Goal: Task Accomplishment & Management: Manage account settings

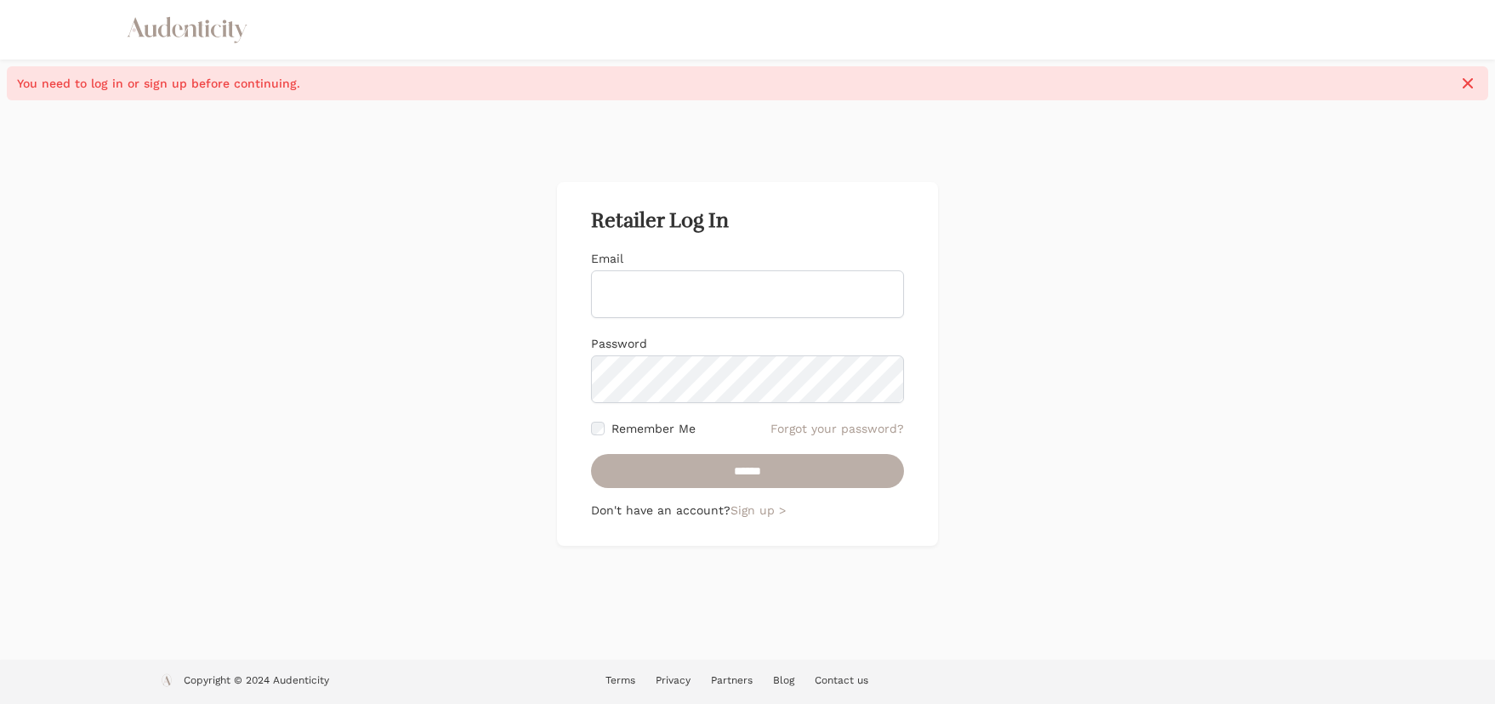
type input "**********"
click at [782, 474] on input "******" at bounding box center [747, 471] width 313 height 34
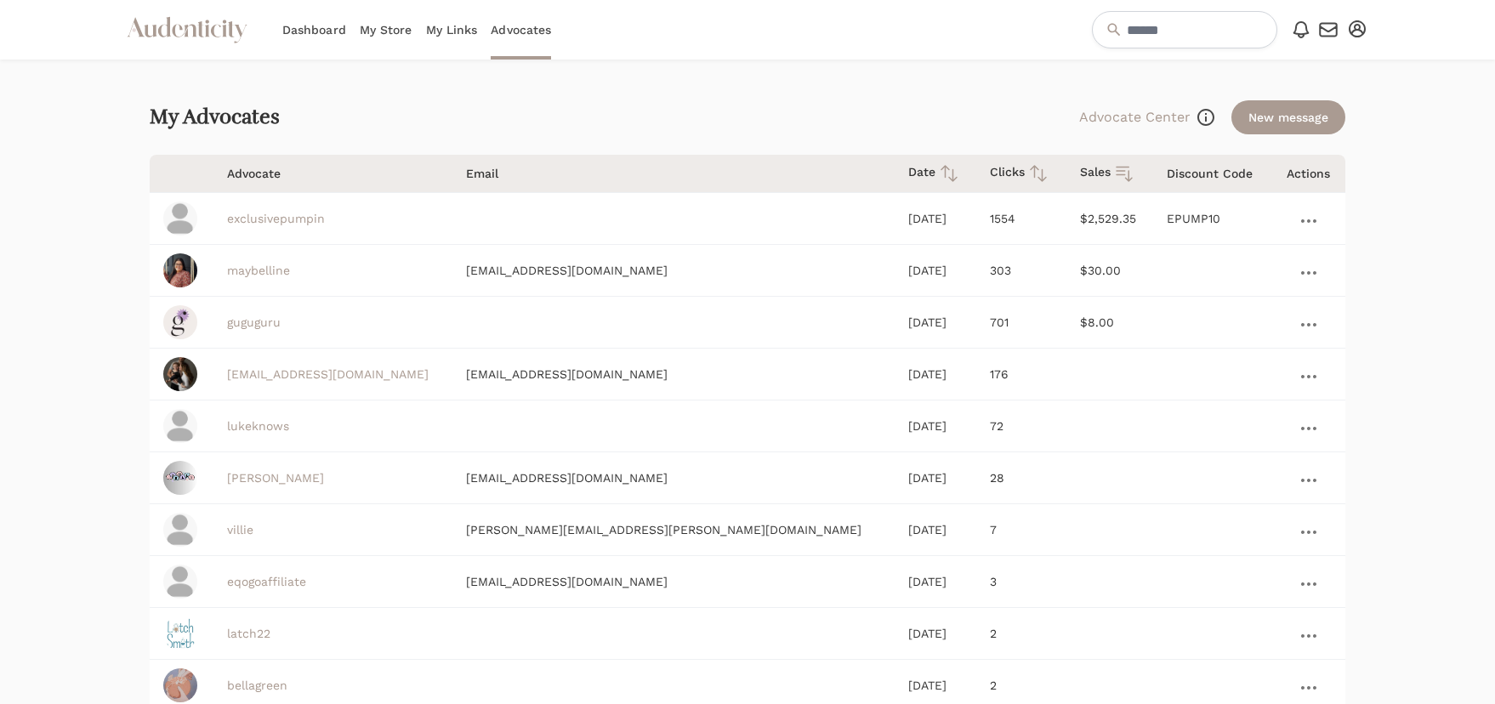
click at [298, 25] on link "Dashboard" at bounding box center [314, 30] width 64 height 60
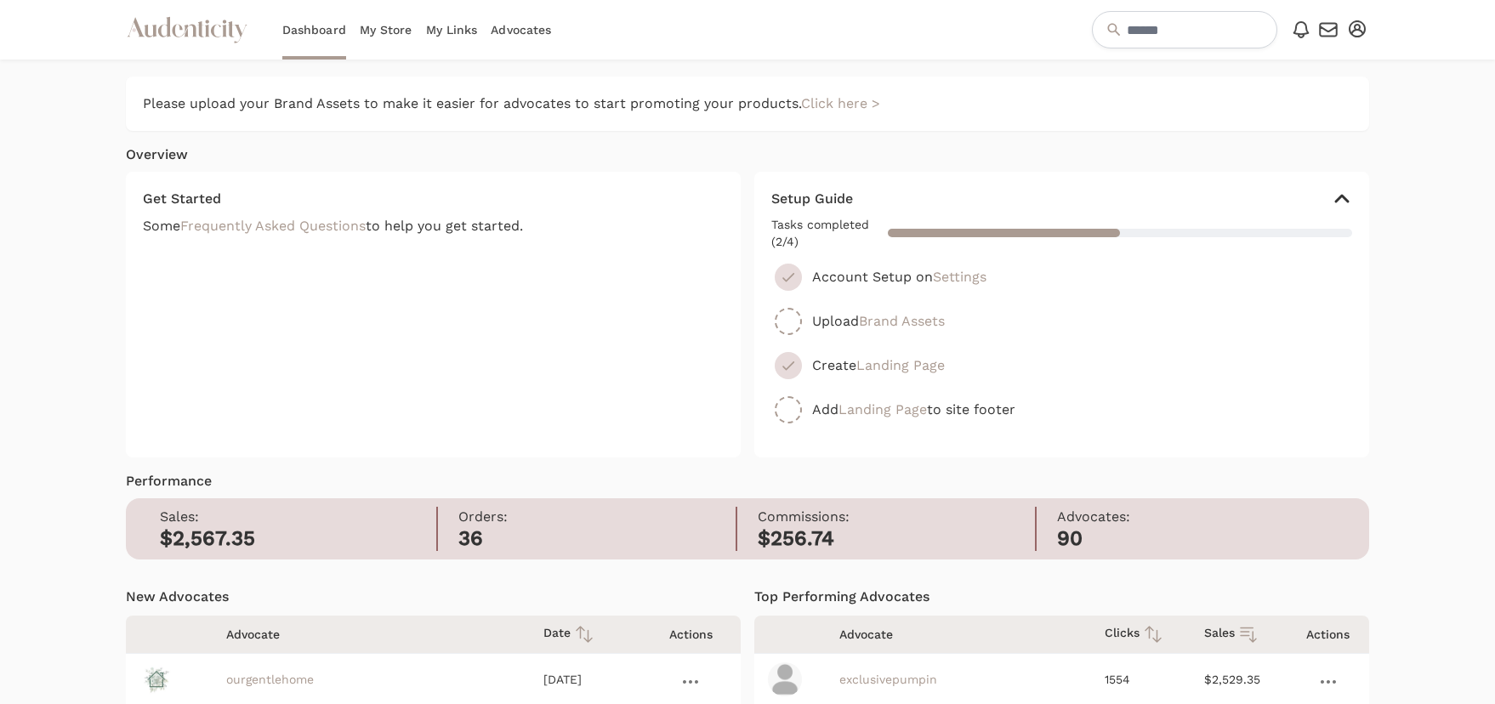
click at [380, 28] on link "My Store" at bounding box center [386, 30] width 53 height 60
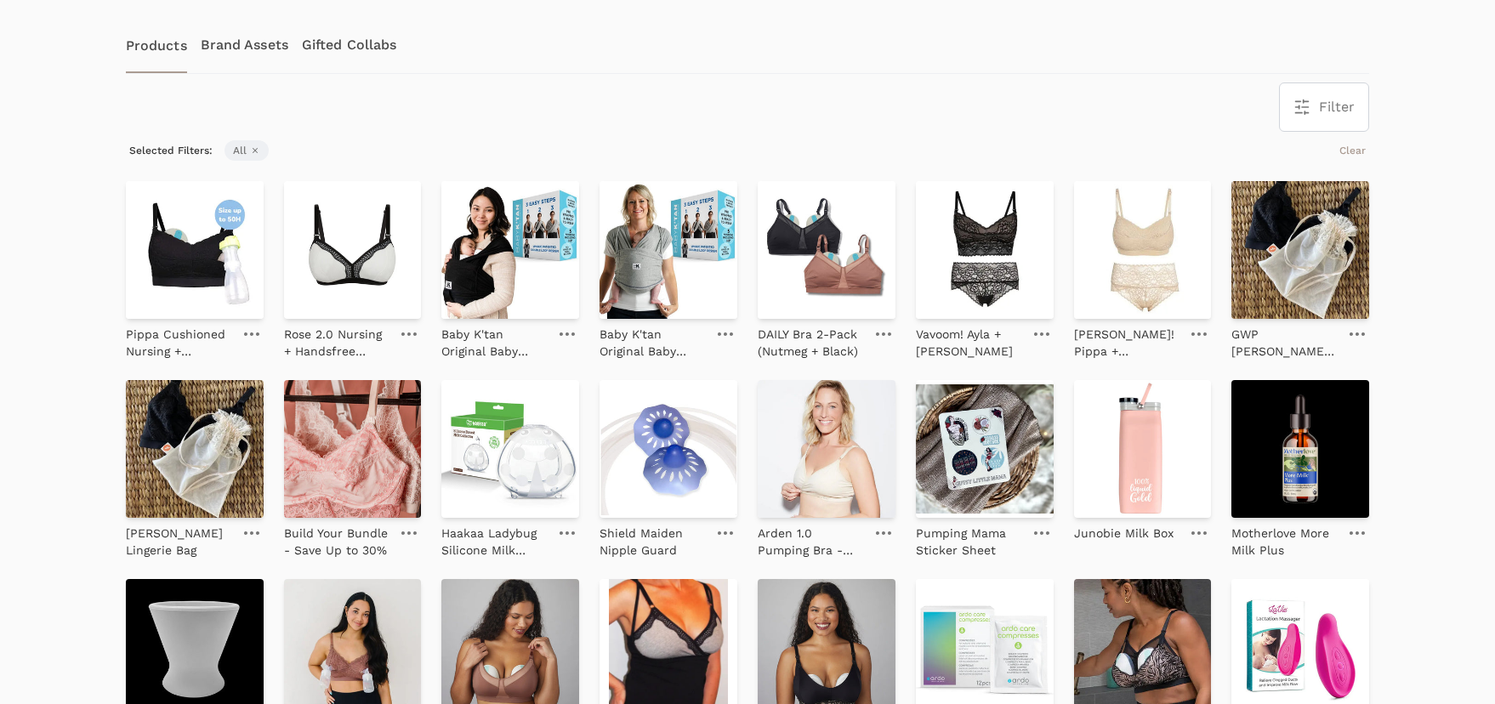
scroll to position [268, 0]
click at [567, 333] on icon at bounding box center [566, 333] width 15 height 3
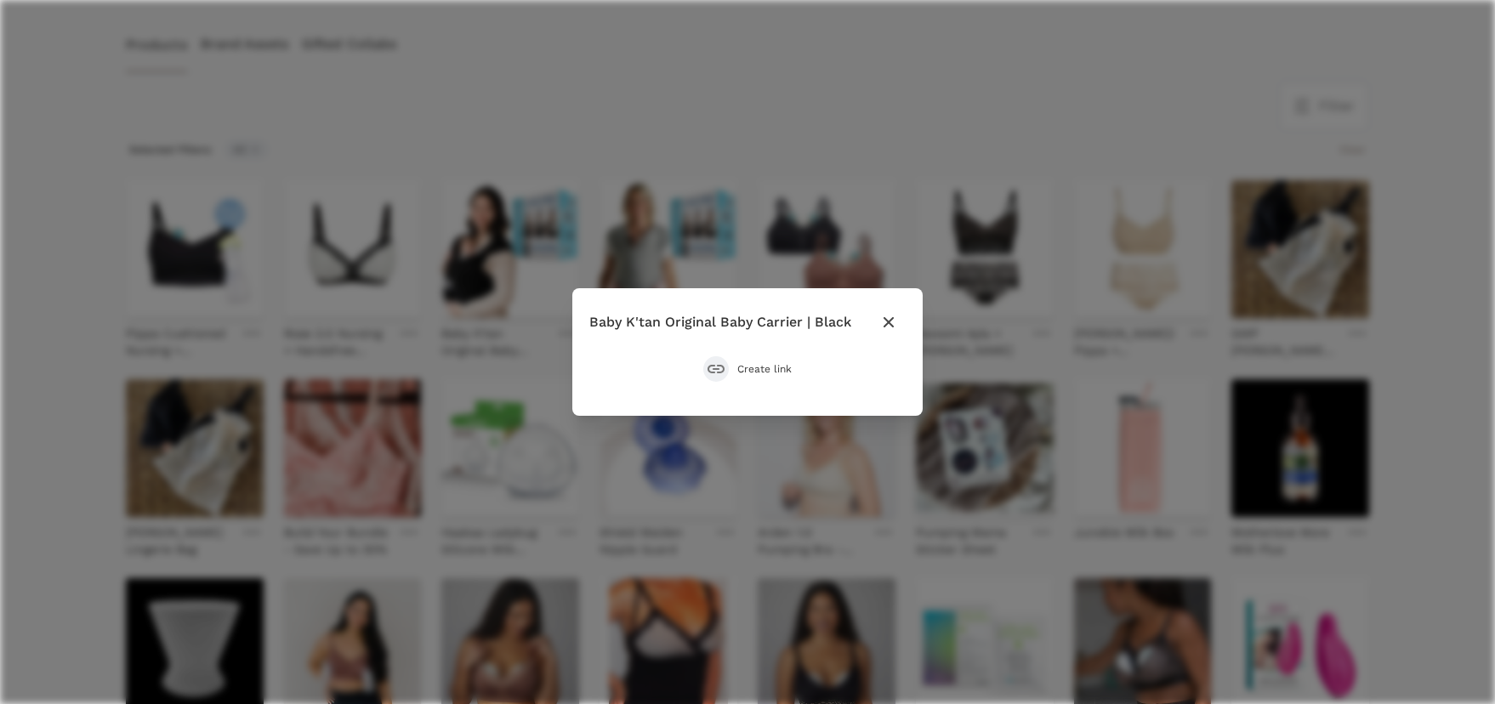
click at [892, 319] on icon "button" at bounding box center [888, 322] width 20 height 20
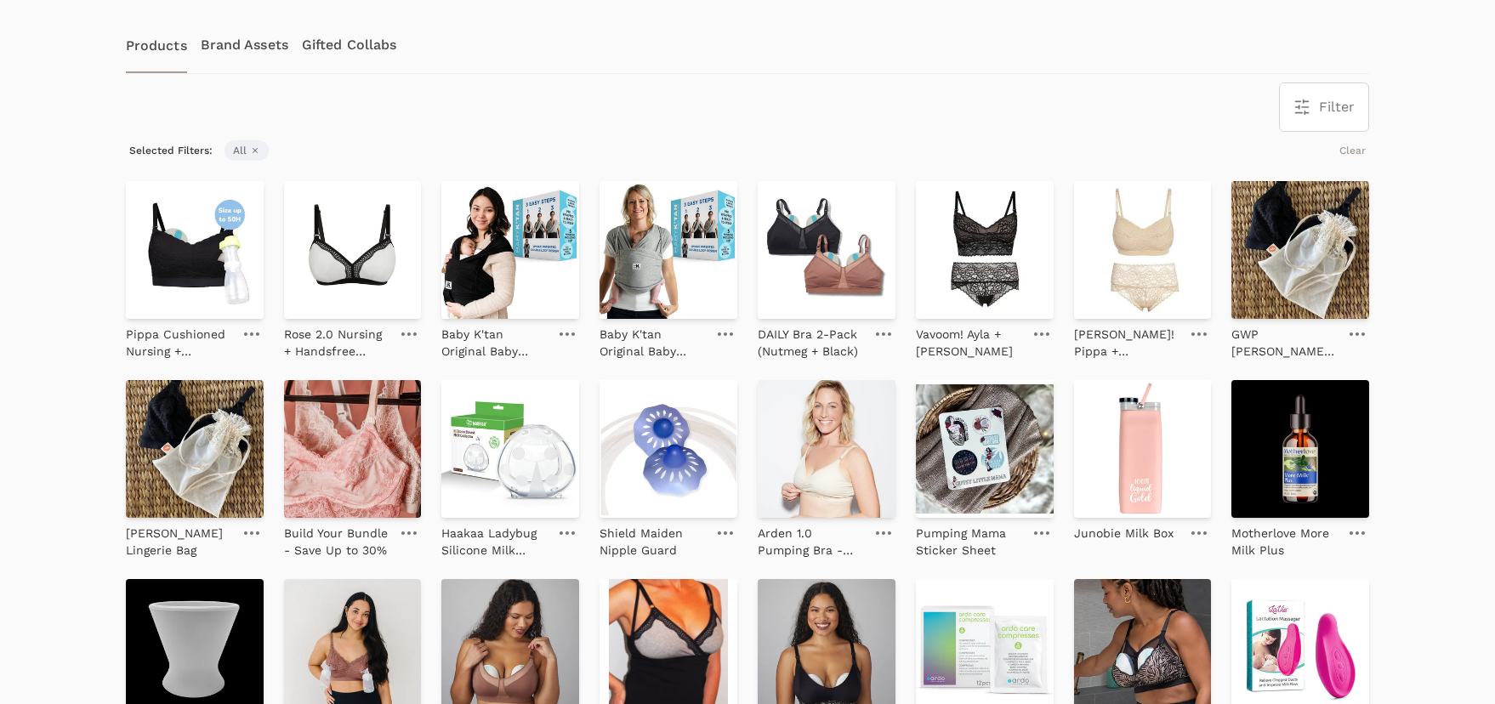
scroll to position [264, 0]
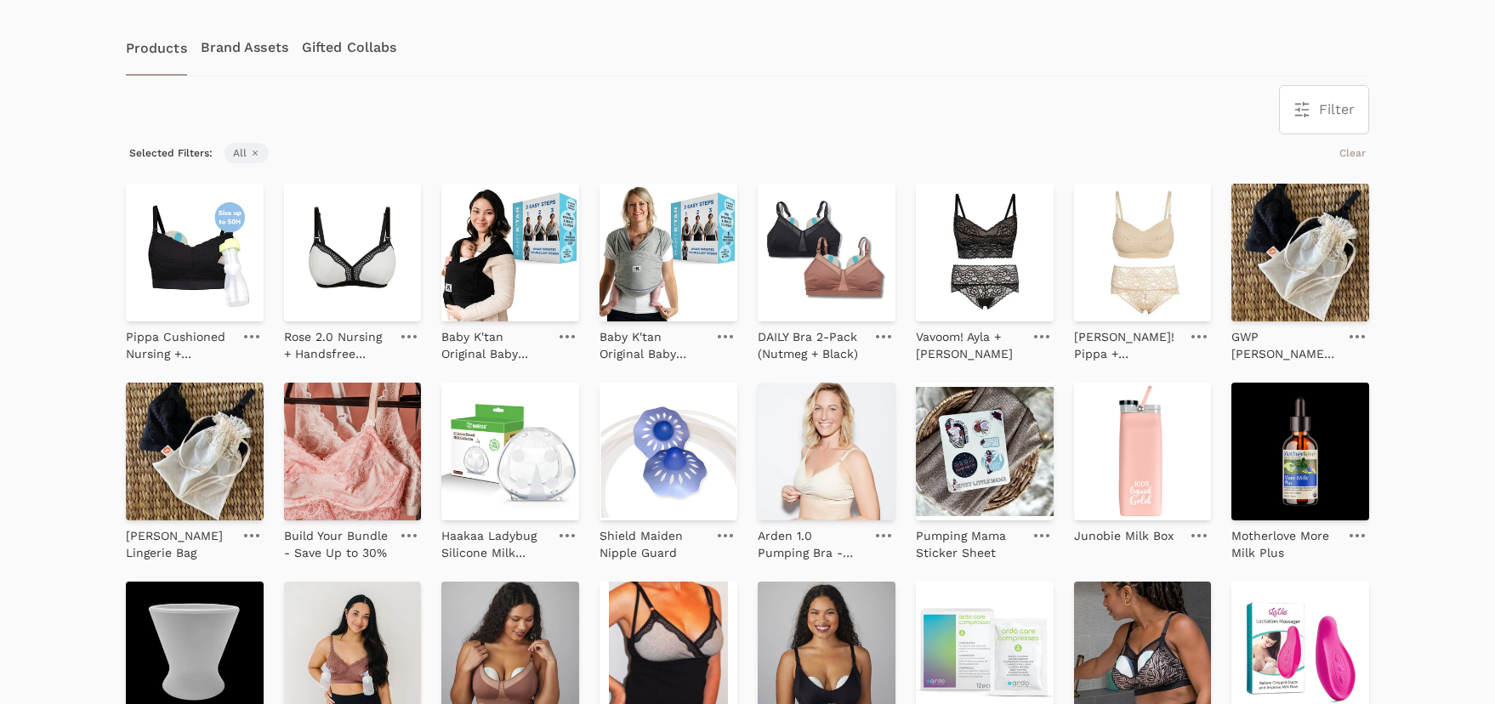
click at [722, 530] on link at bounding box center [725, 535] width 24 height 20
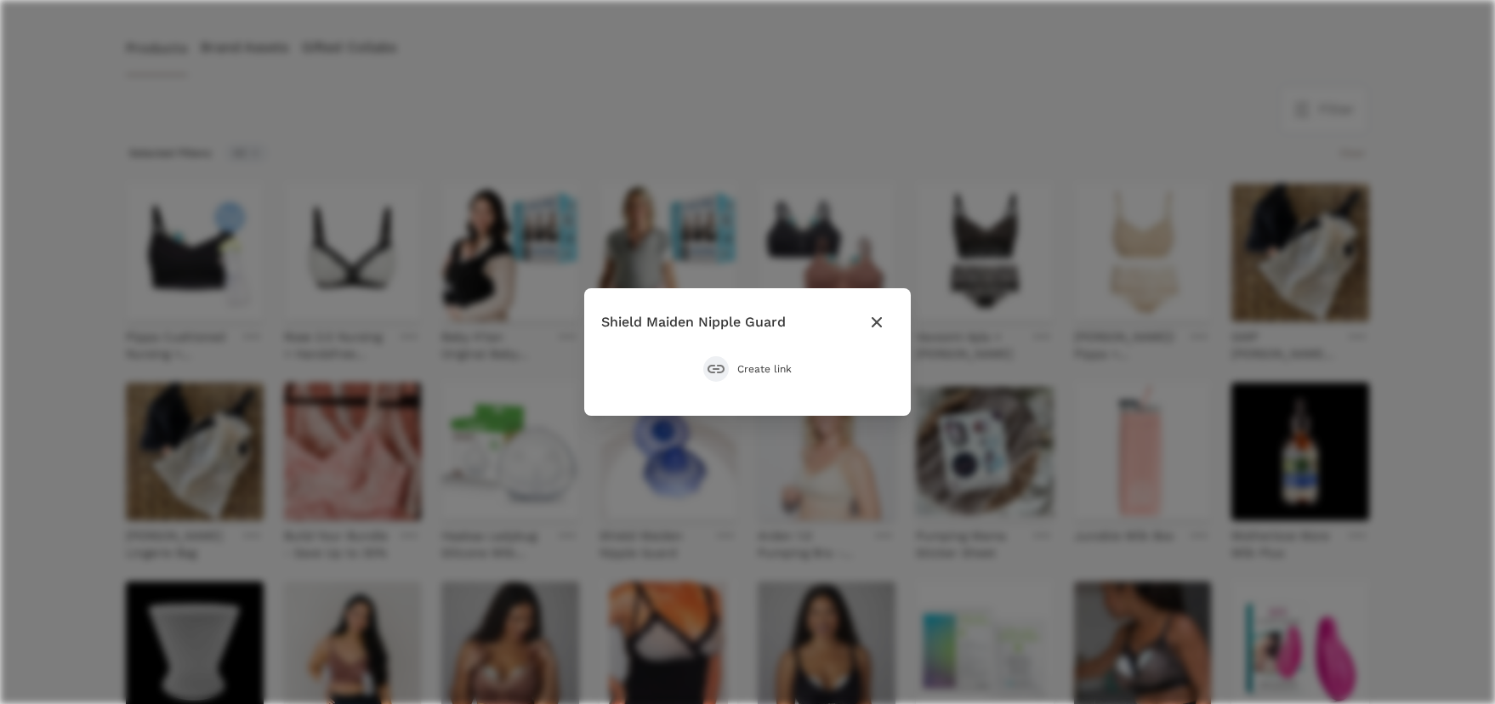
click at [884, 319] on icon "button" at bounding box center [876, 322] width 20 height 20
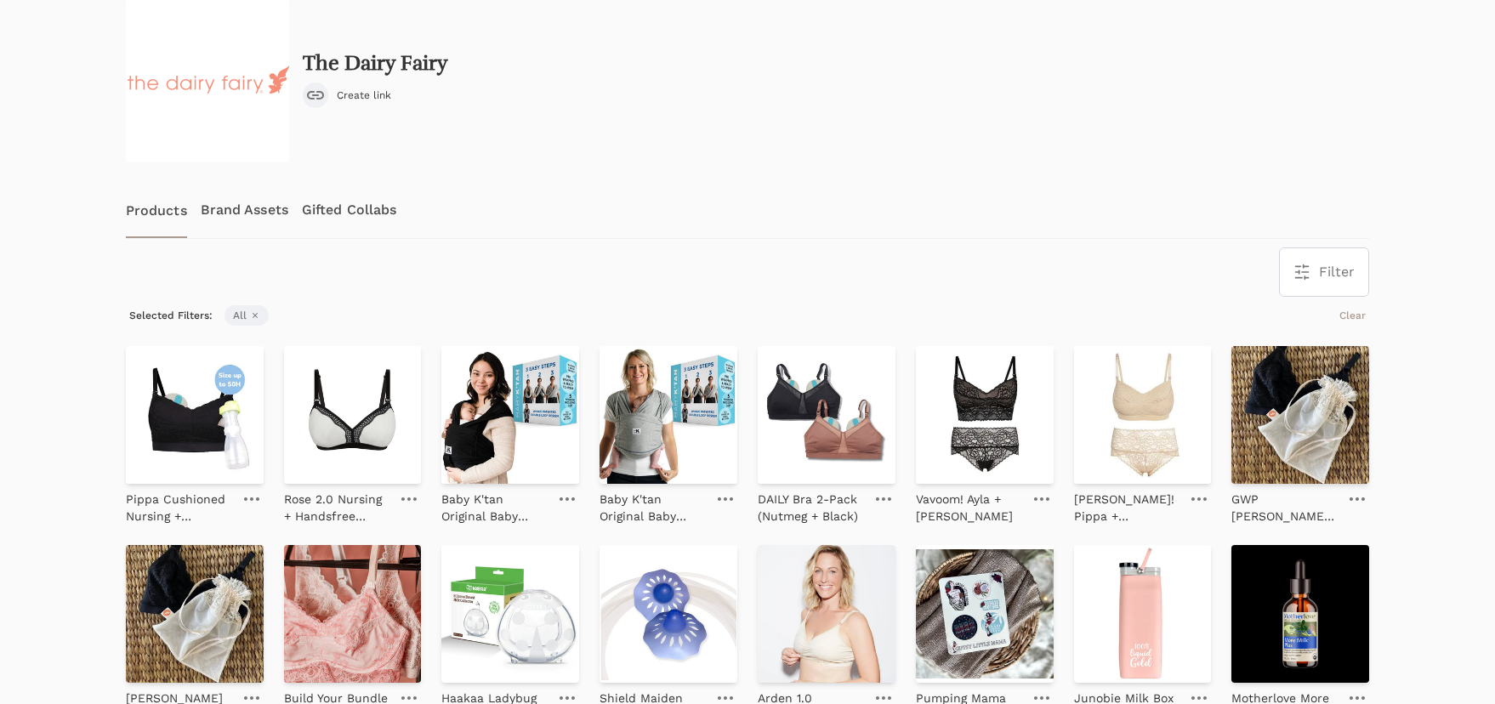
scroll to position [0, 0]
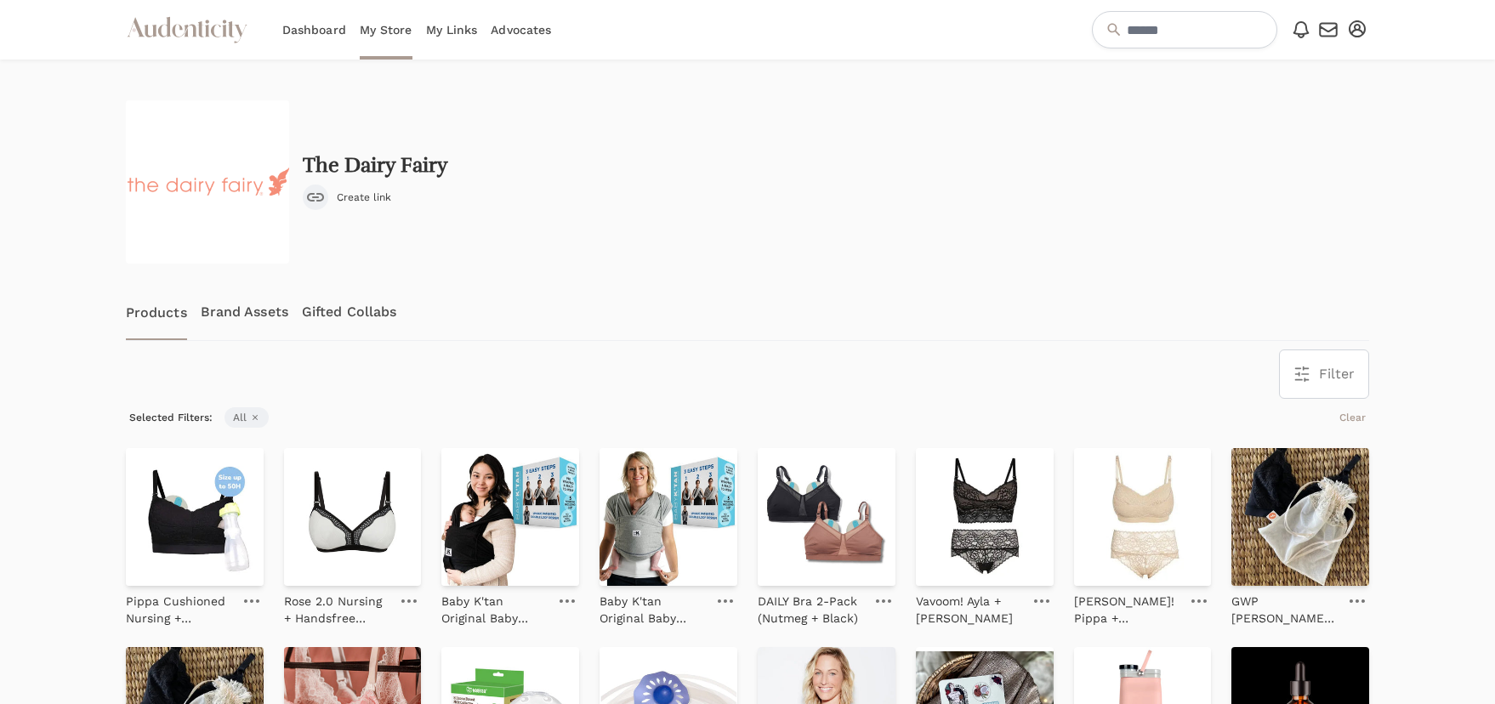
click at [450, 32] on link "My Links" at bounding box center [452, 30] width 52 height 60
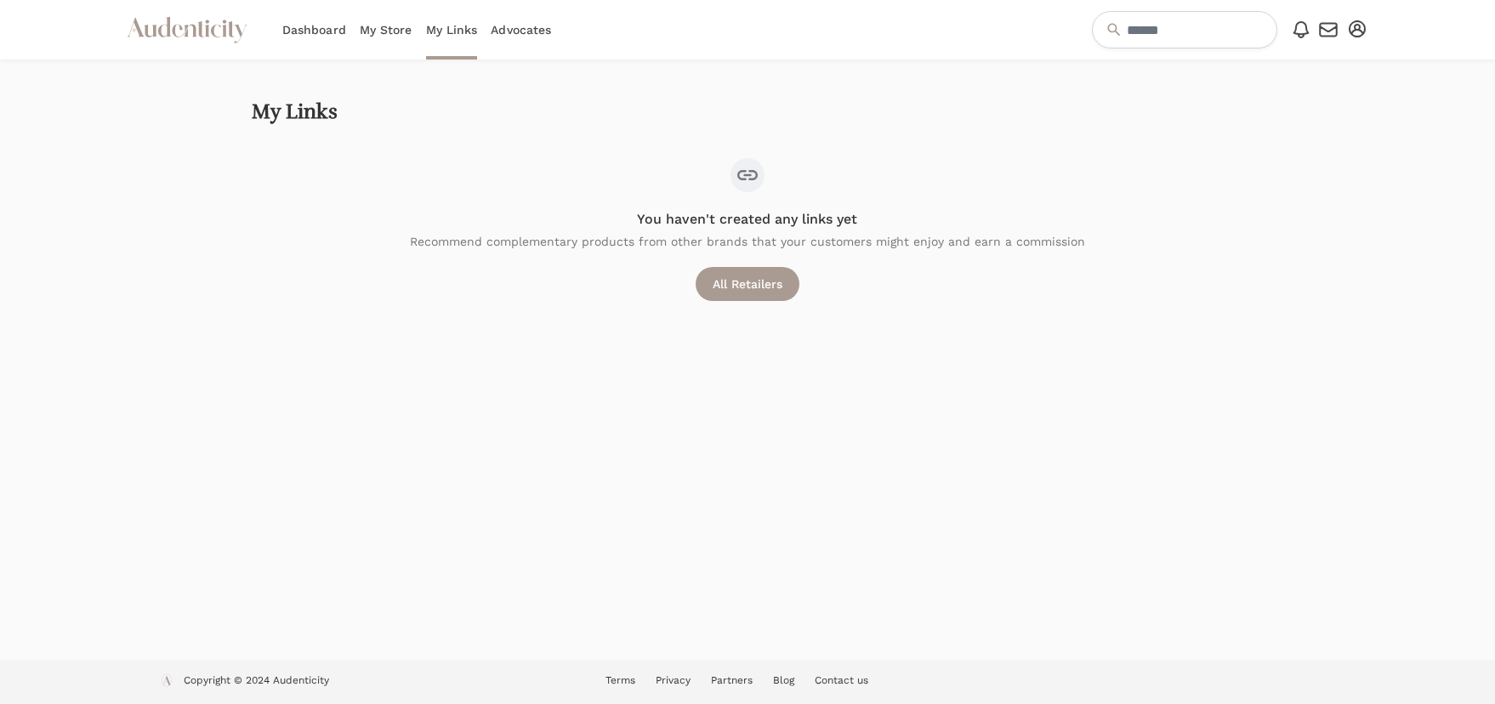
click at [542, 29] on link "Advocates" at bounding box center [521, 30] width 60 height 60
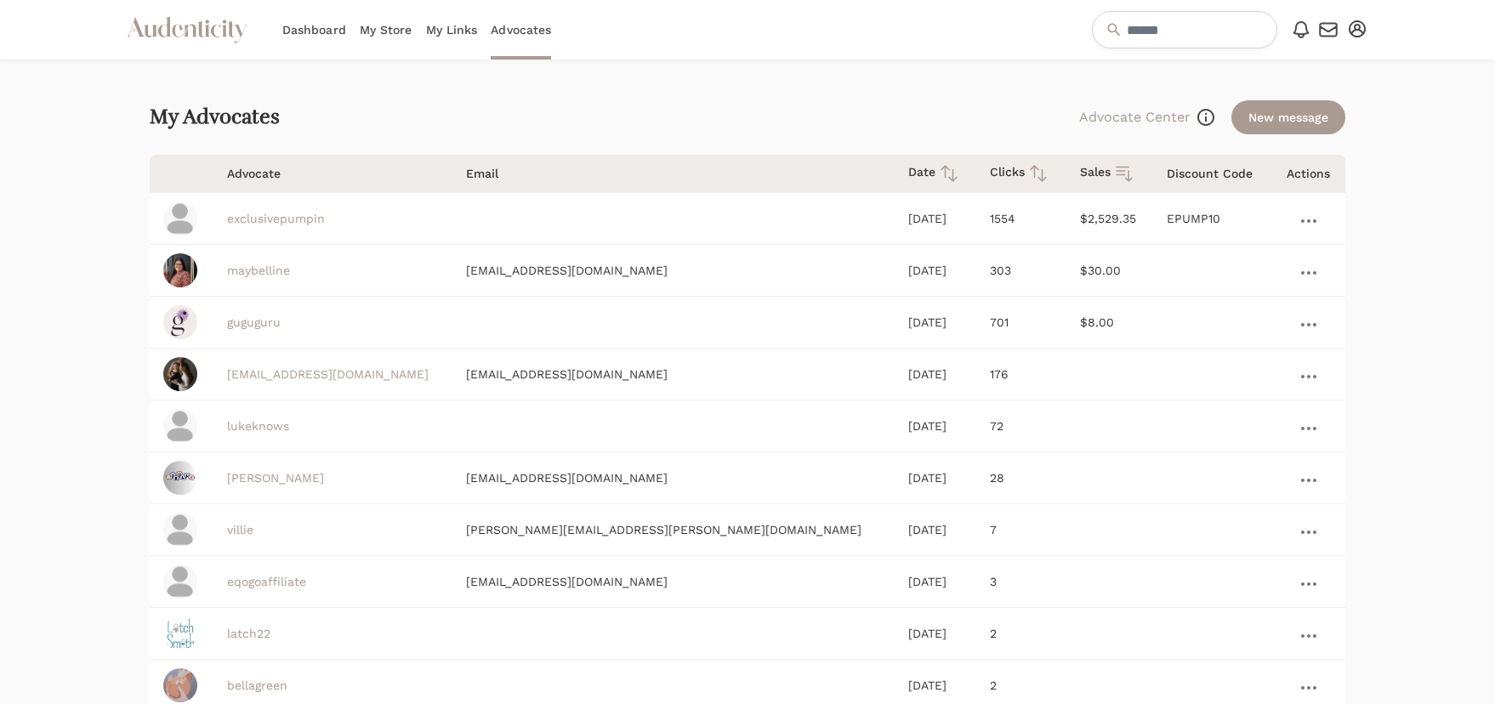
click at [1356, 22] on icon "button" at bounding box center [1356, 28] width 17 height 17
click at [1284, 54] on link "Settings" at bounding box center [1301, 58] width 136 height 31
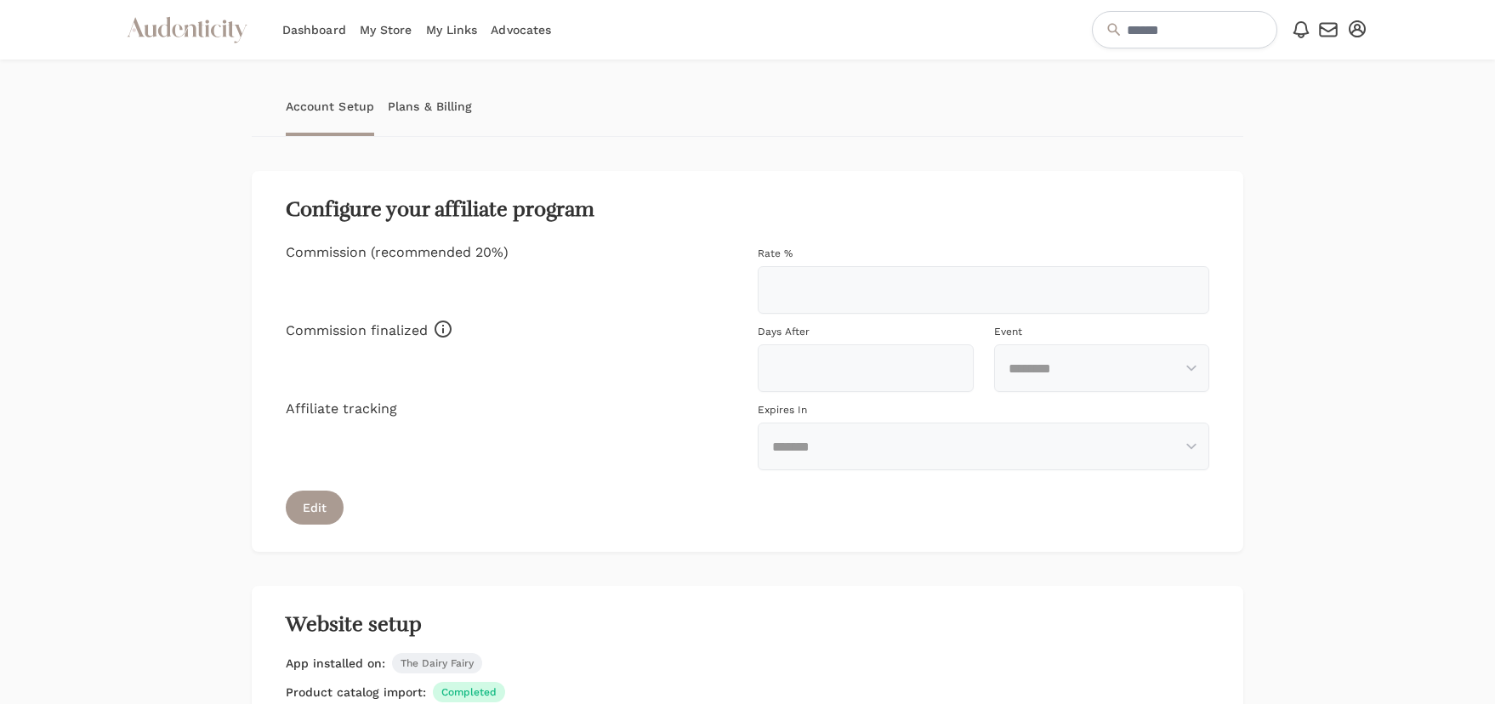
click at [1358, 30] on icon "button" at bounding box center [1356, 28] width 17 height 17
click at [1326, 26] on icon "button" at bounding box center [1328, 30] width 20 height 20
click at [1301, 30] on icon at bounding box center [1300, 30] width 20 height 20
drag, startPoint x: 1354, startPoint y: 289, endPoint x: 1334, endPoint y: 286, distance: 20.6
click at [1353, 289] on div at bounding box center [1312, 581] width 112 height 1042
